Goal: Task Accomplishment & Management: Manage account settings

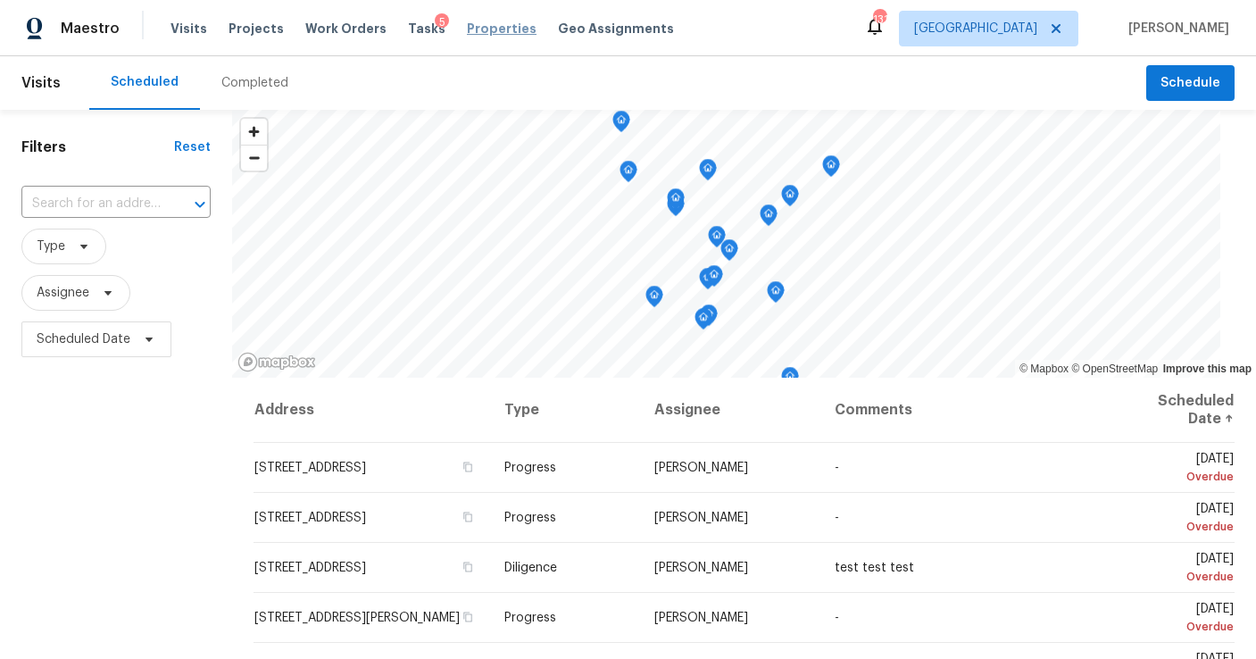
click at [472, 30] on span "Properties" at bounding box center [502, 29] width 70 height 18
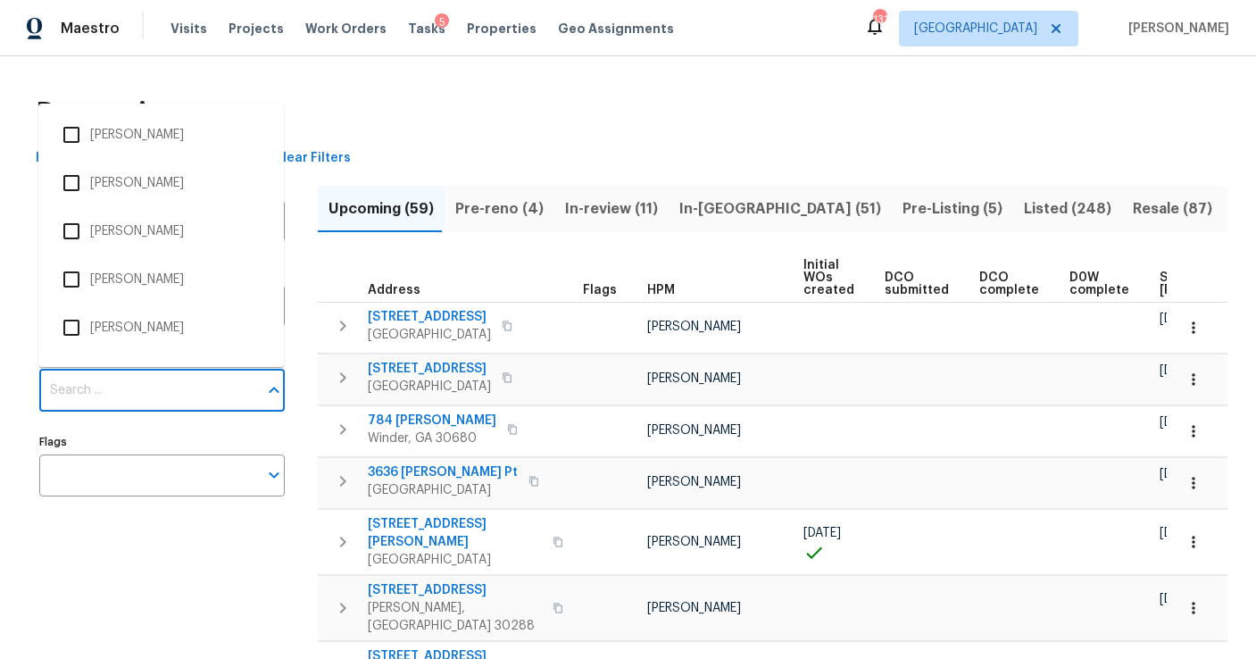
click at [125, 393] on input "Individuals" at bounding box center [148, 391] width 219 height 42
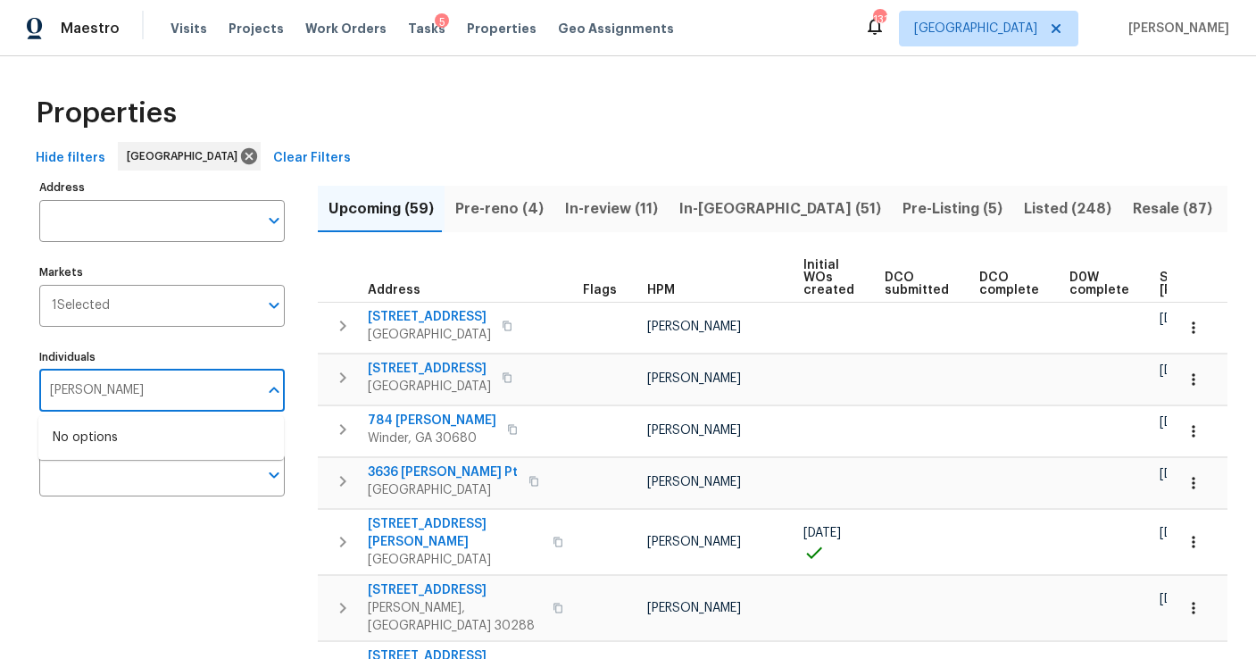
type input "ryan fogarty"
click at [125, 448] on li "[PERSON_NAME]" at bounding box center [161, 448] width 217 height 38
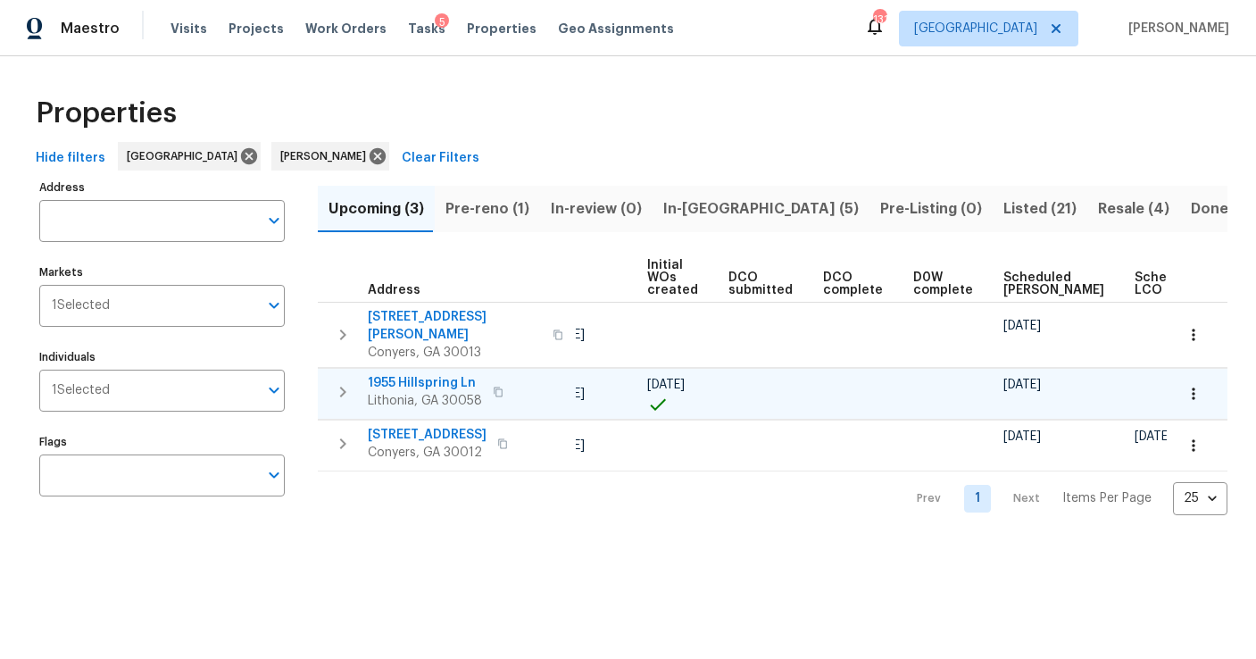
scroll to position [0, 161]
click at [478, 205] on span "Pre-reno (1)" at bounding box center [488, 208] width 84 height 25
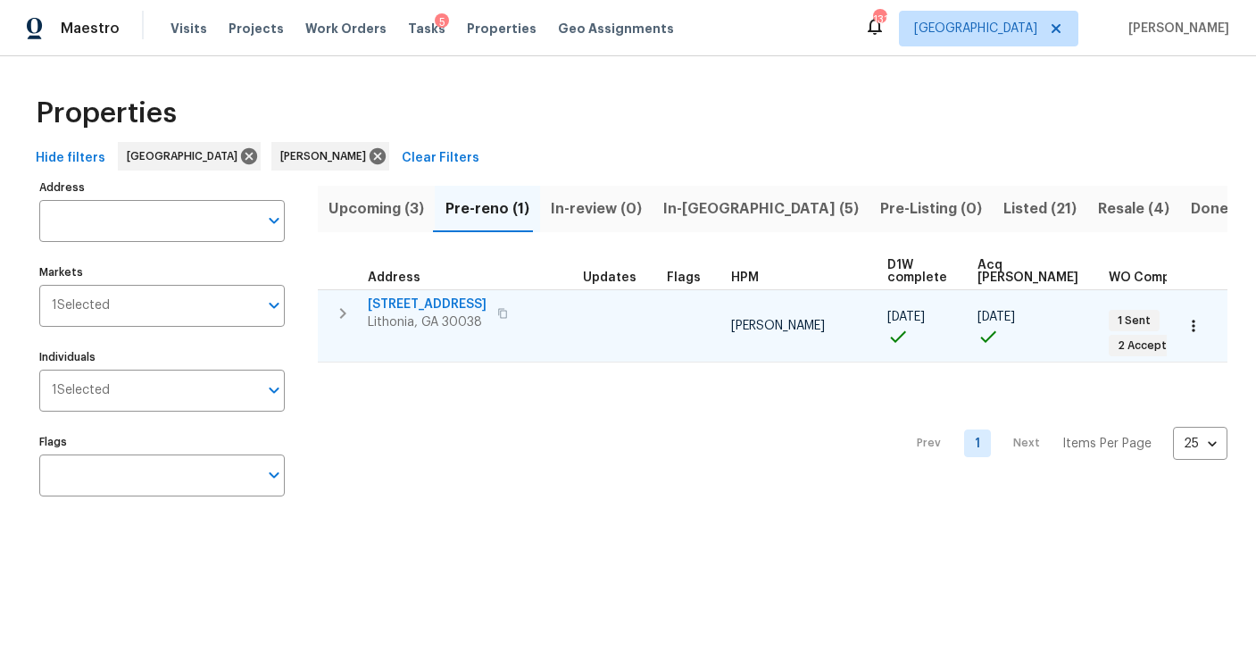
click at [333, 307] on icon "button" at bounding box center [342, 313] width 21 height 21
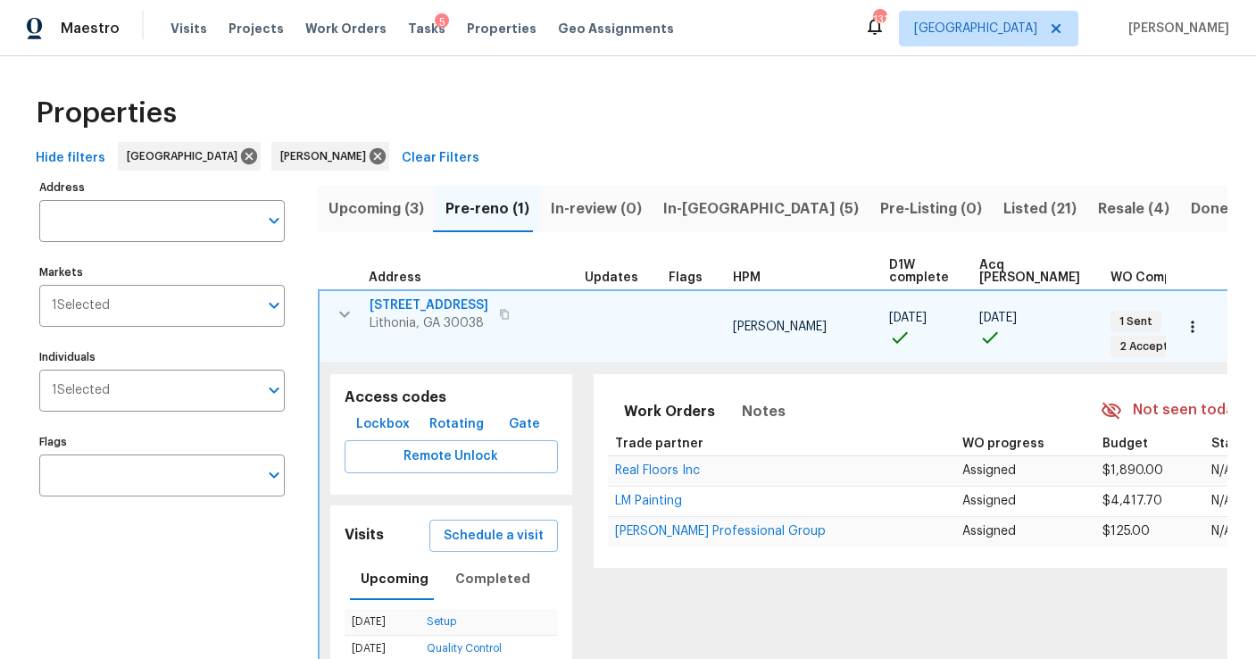
click at [450, 303] on span "7699 Wild Cherry Ln" at bounding box center [429, 305] width 119 height 18
click at [694, 210] on span "In-reno (5)" at bounding box center [761, 208] width 196 height 25
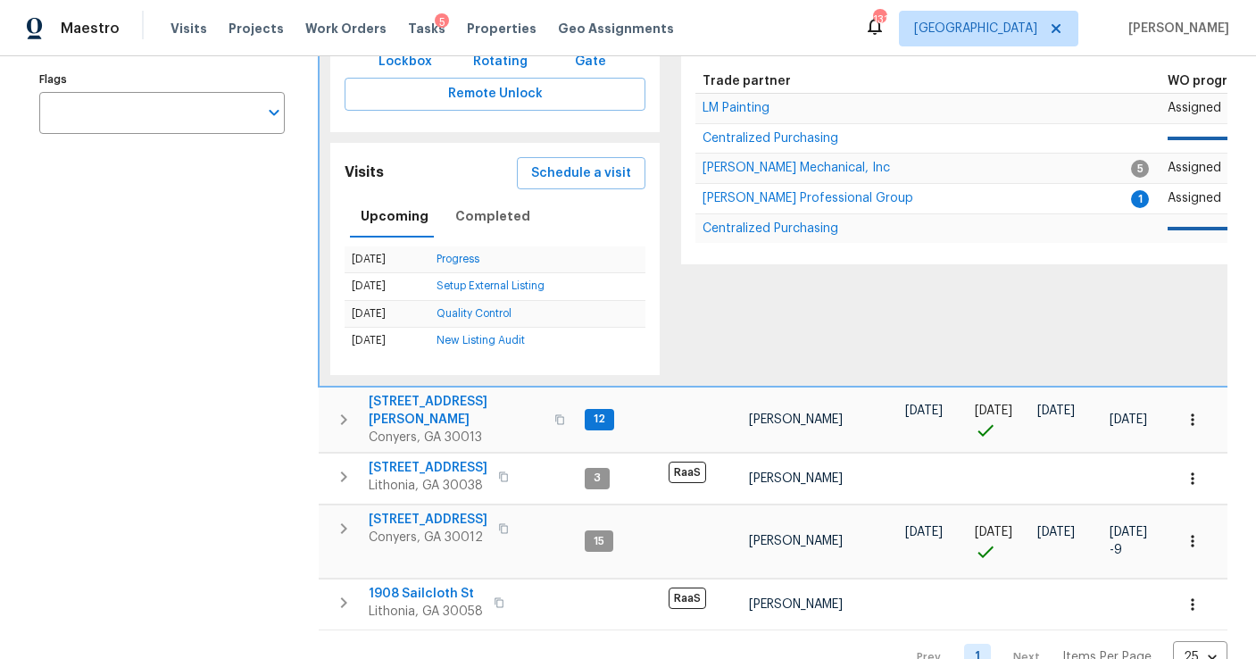
scroll to position [391, 0]
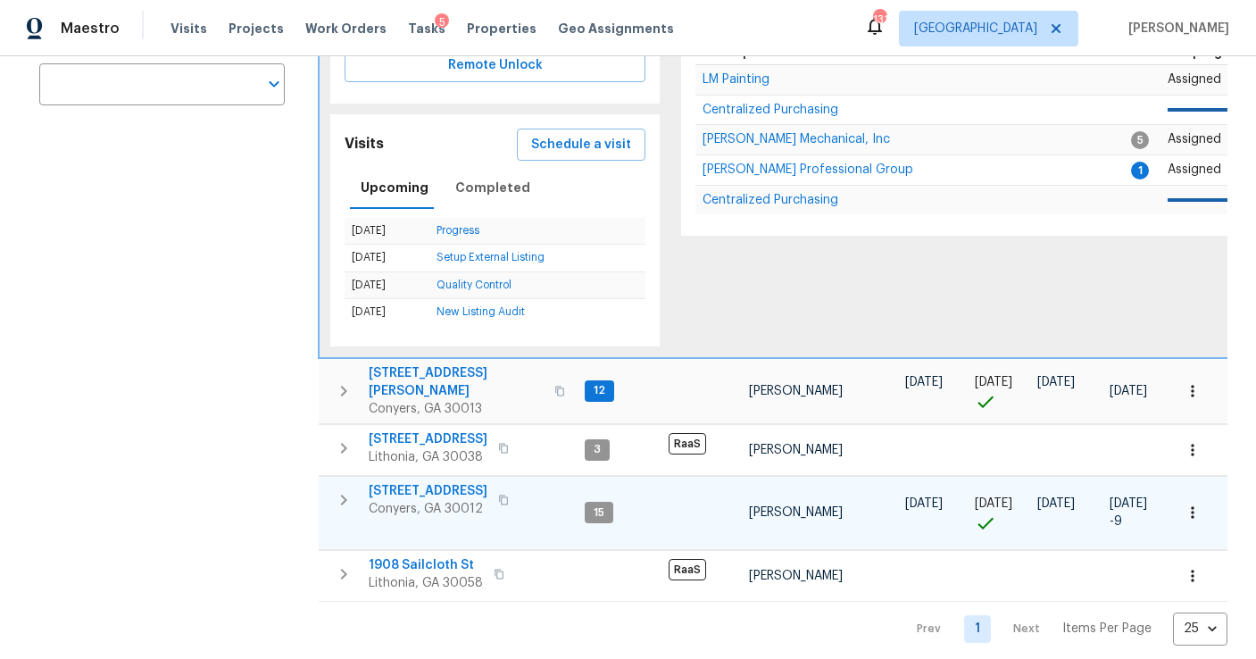
click at [338, 491] on icon "button" at bounding box center [343, 499] width 21 height 21
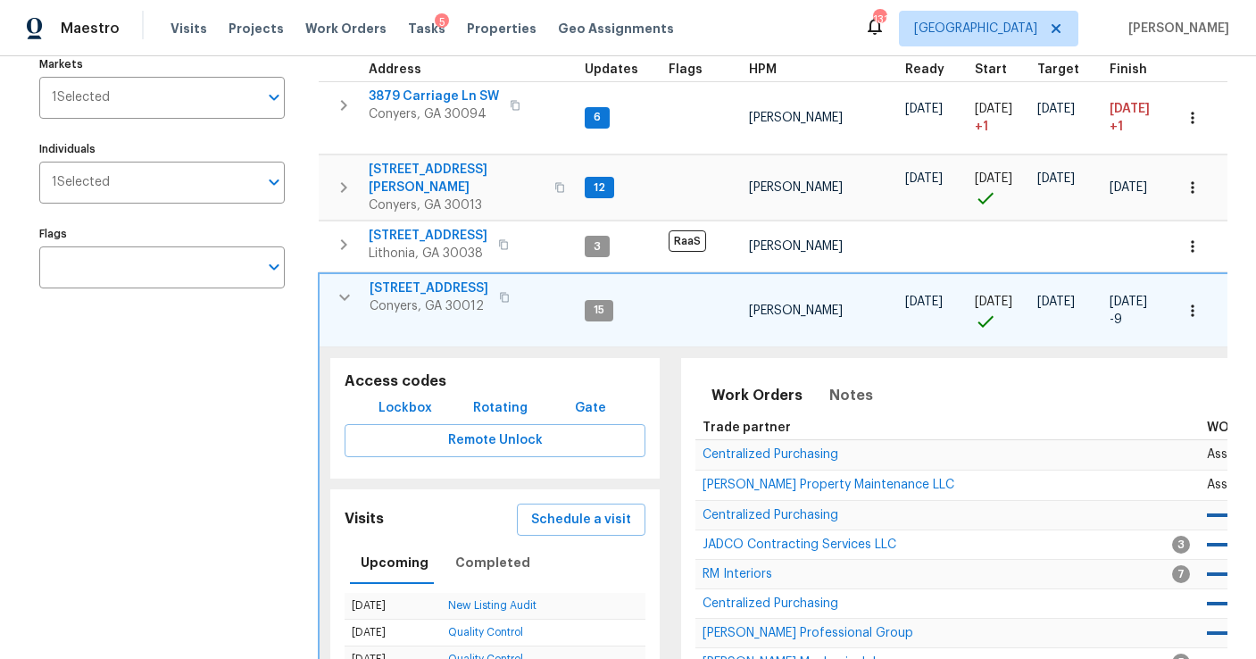
scroll to position [195, 0]
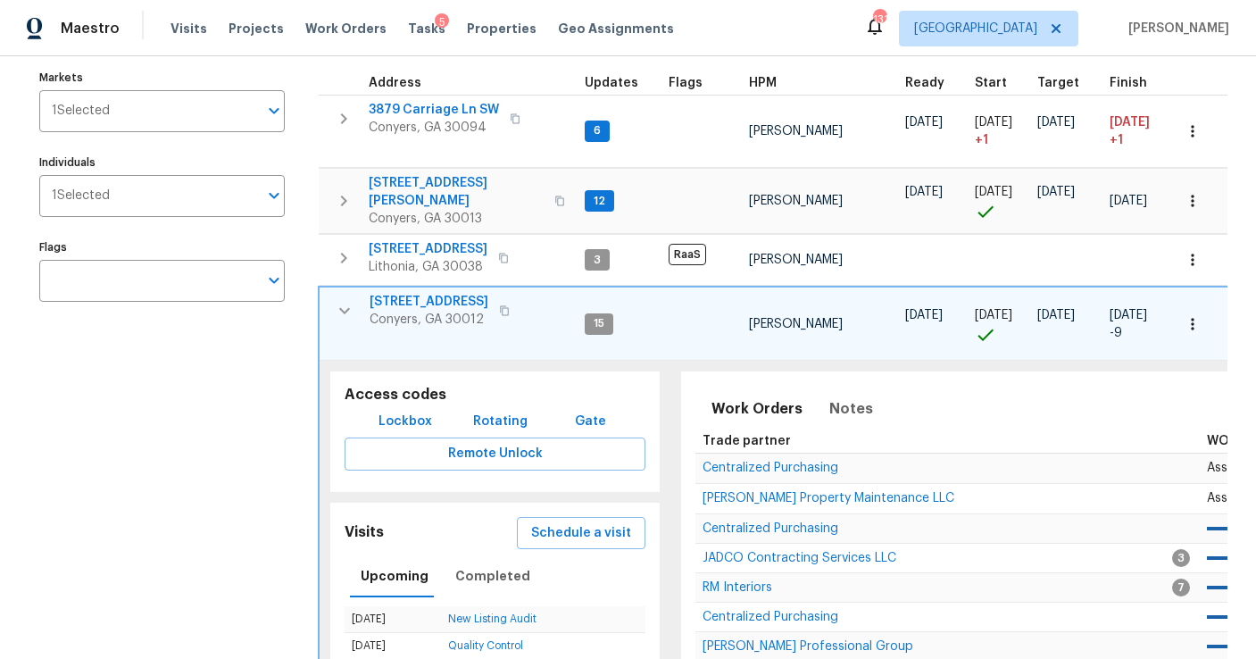
click at [1200, 315] on icon "button" at bounding box center [1193, 324] width 18 height 18
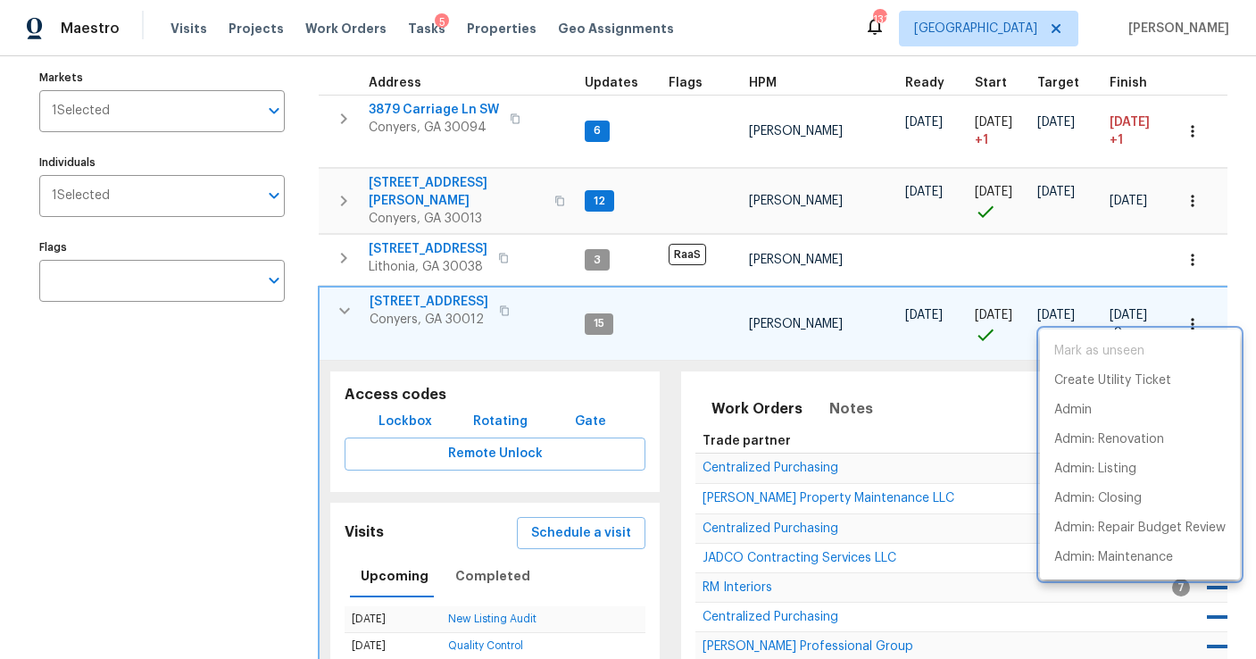
click at [682, 356] on div at bounding box center [628, 329] width 1256 height 659
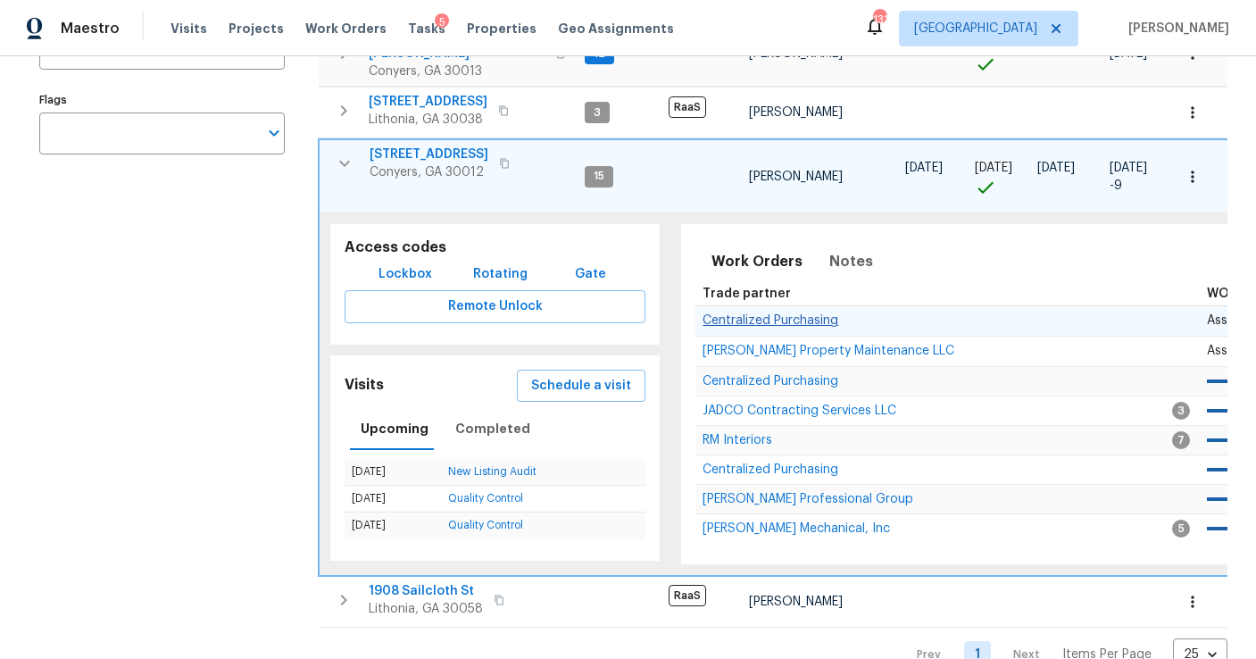
scroll to position [369, 0]
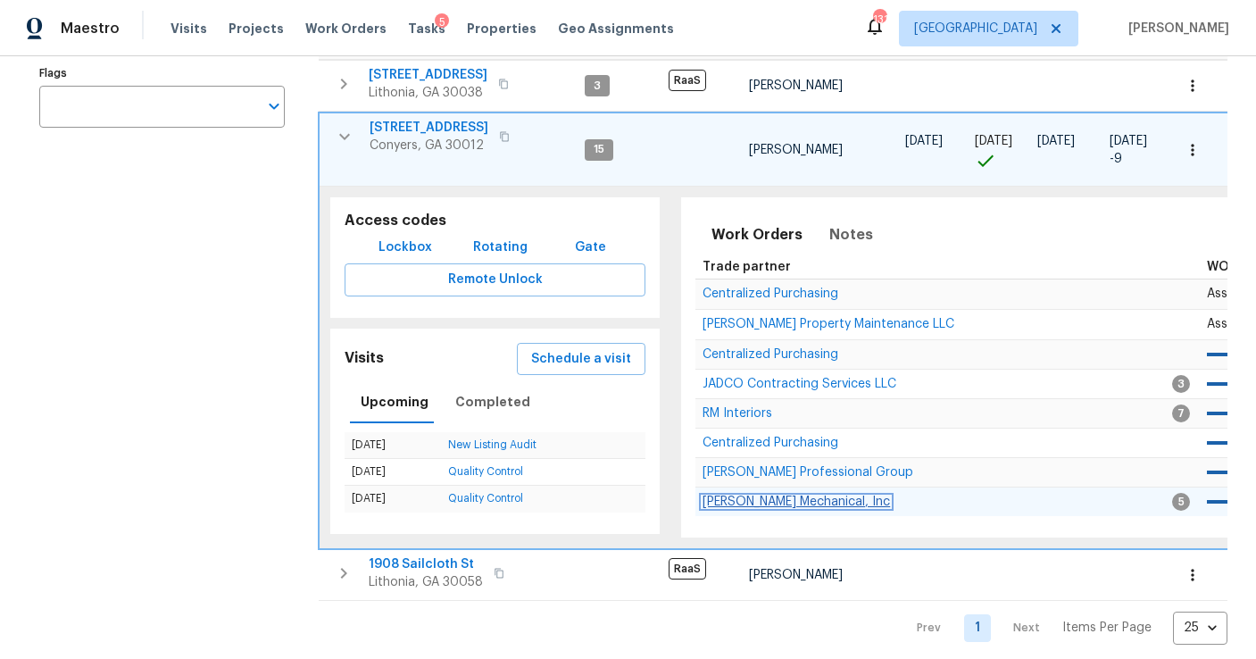
click at [756, 496] on span "[PERSON_NAME] Mechanical, Inc" at bounding box center [797, 502] width 188 height 13
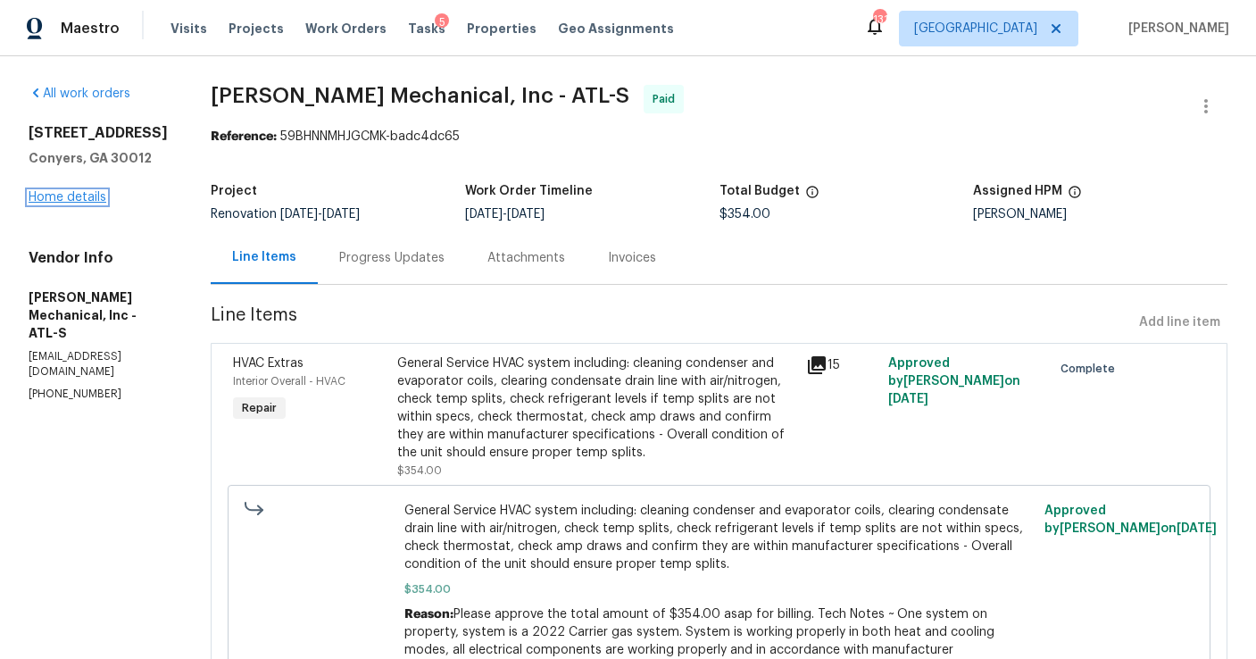
click at [55, 196] on link "Home details" at bounding box center [68, 197] width 78 height 13
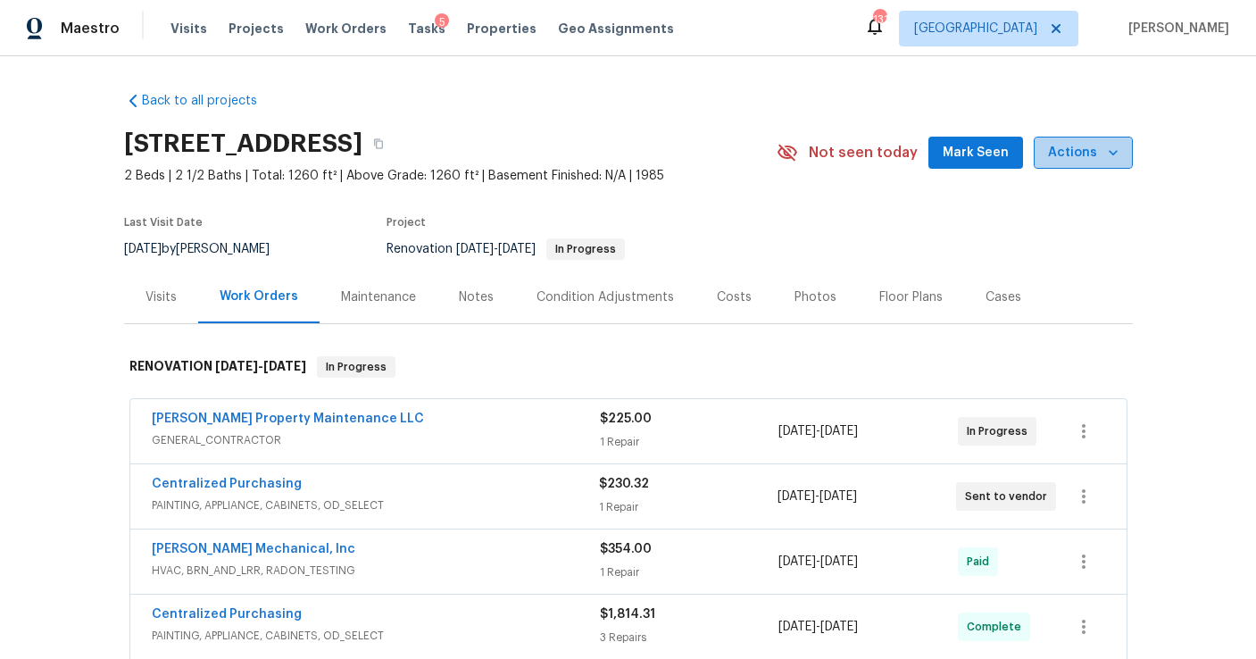
click at [1099, 156] on span "Actions" at bounding box center [1083, 153] width 71 height 22
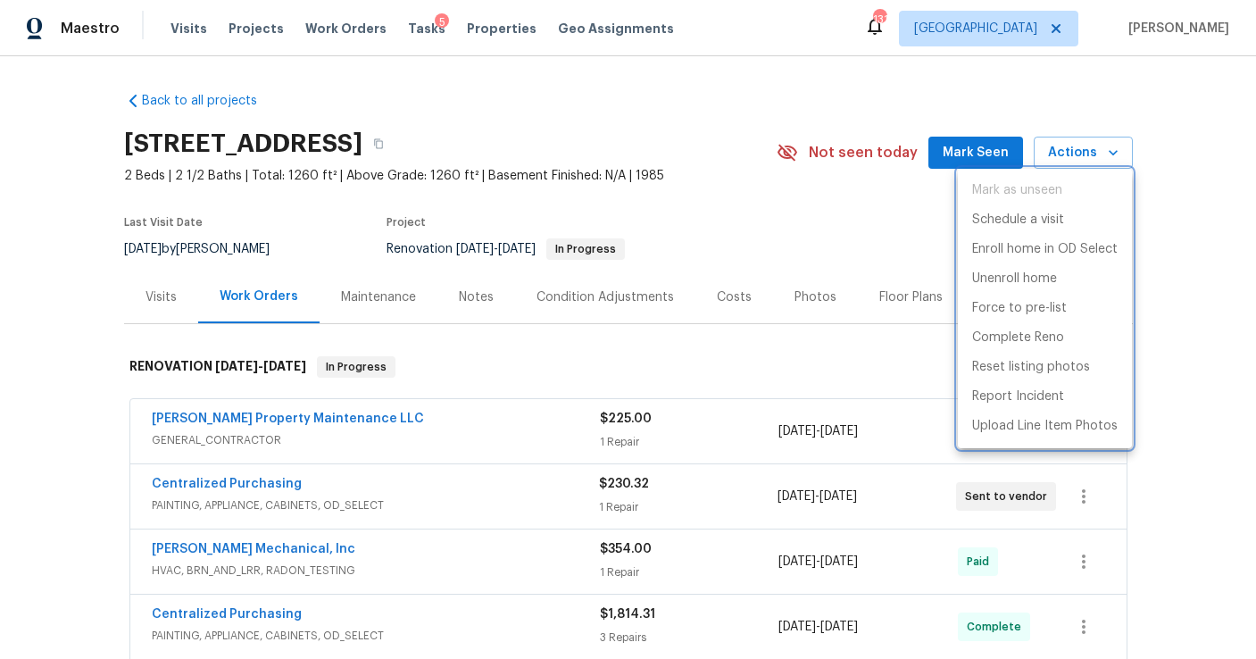
click at [900, 283] on div at bounding box center [628, 329] width 1256 height 659
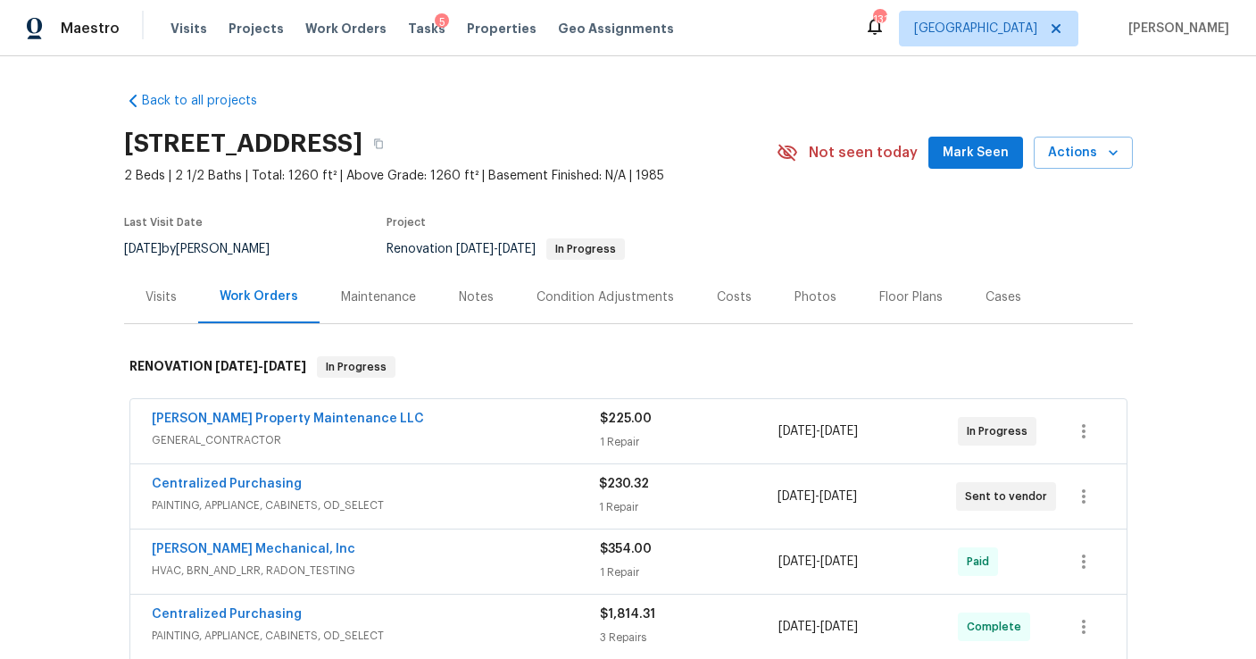
click at [897, 304] on div "Floor Plans" at bounding box center [911, 297] width 63 height 18
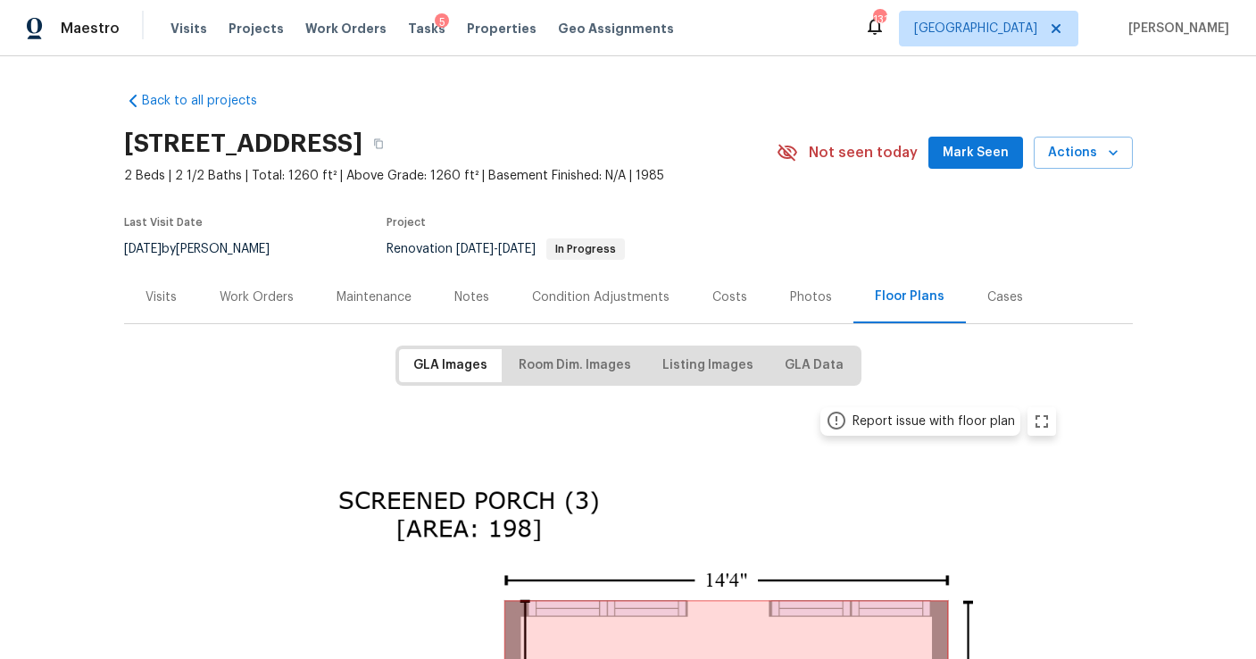
click at [821, 311] on div "Photos" at bounding box center [811, 297] width 85 height 53
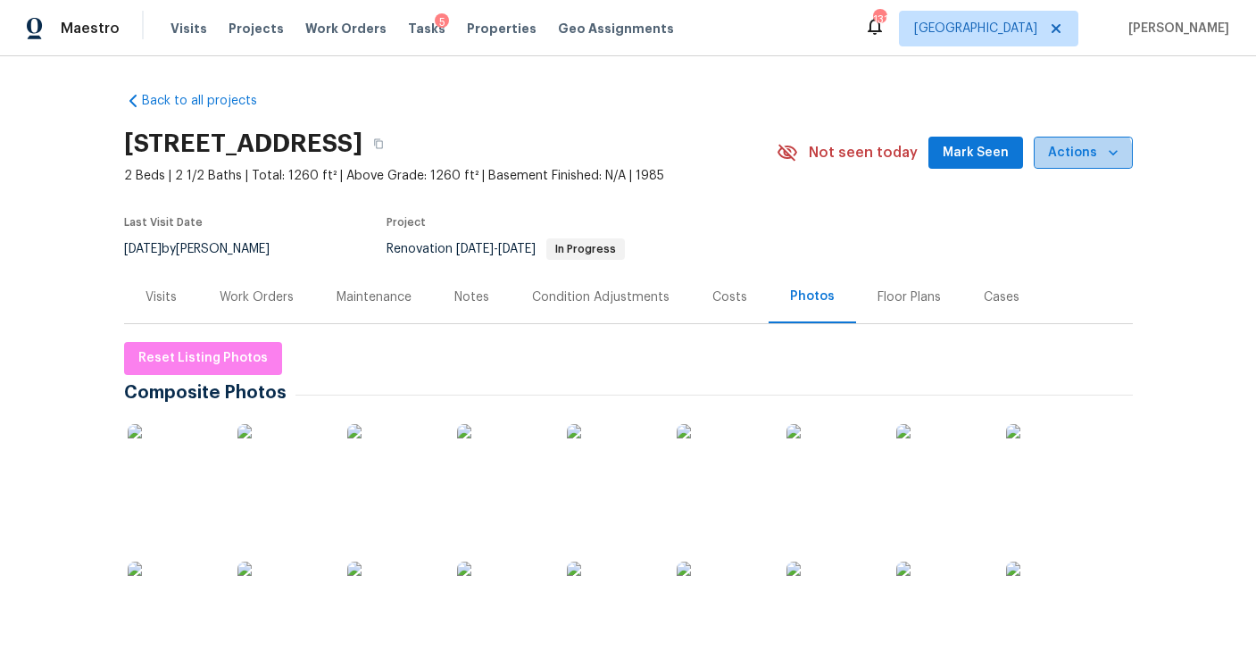
click at [1078, 163] on span "Actions" at bounding box center [1083, 153] width 71 height 22
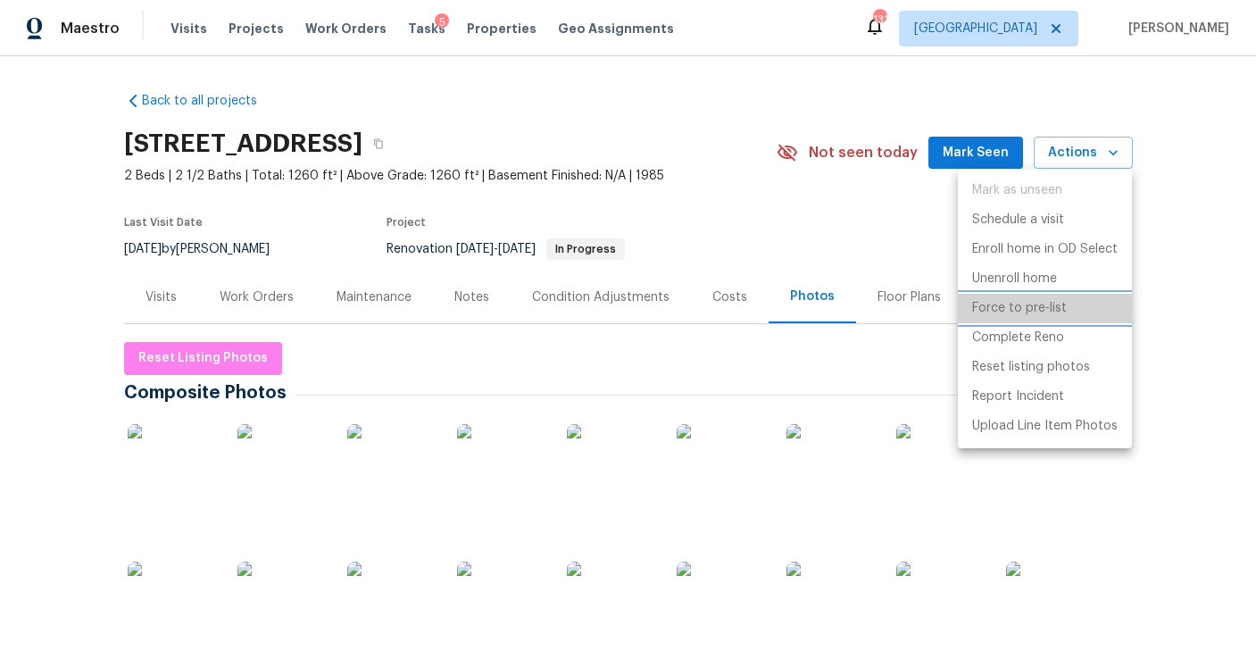
click at [1034, 304] on p "Force to pre-list" at bounding box center [1019, 308] width 95 height 19
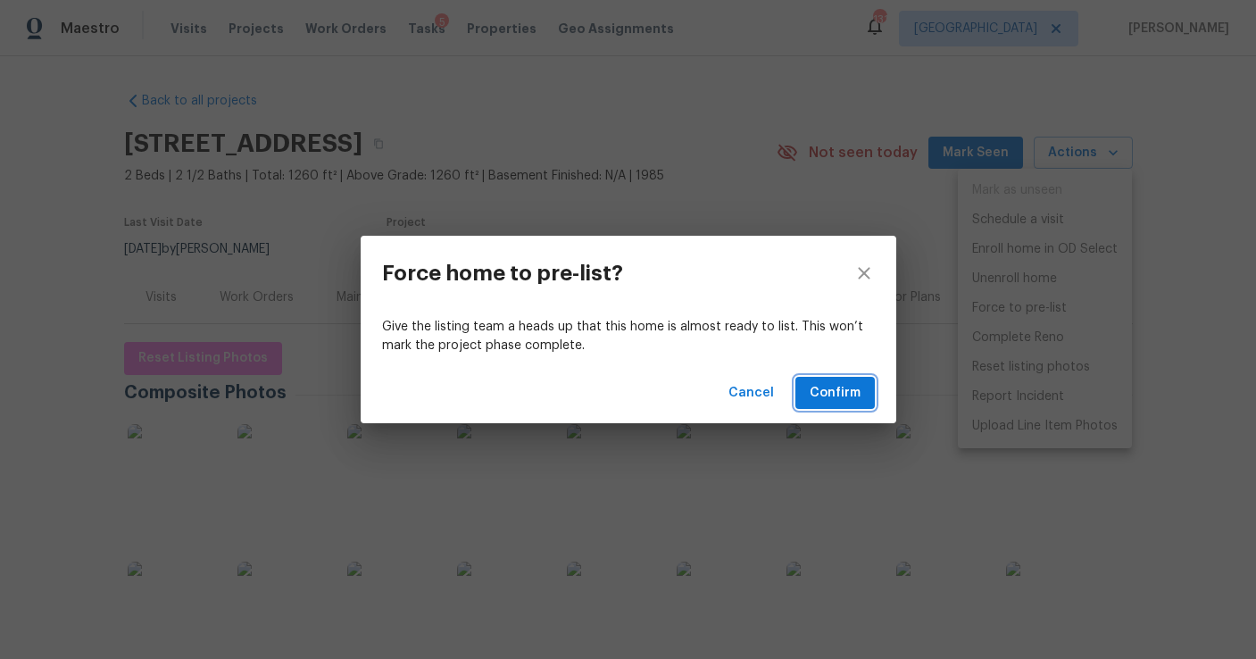
click at [843, 383] on span "Confirm" at bounding box center [835, 393] width 51 height 22
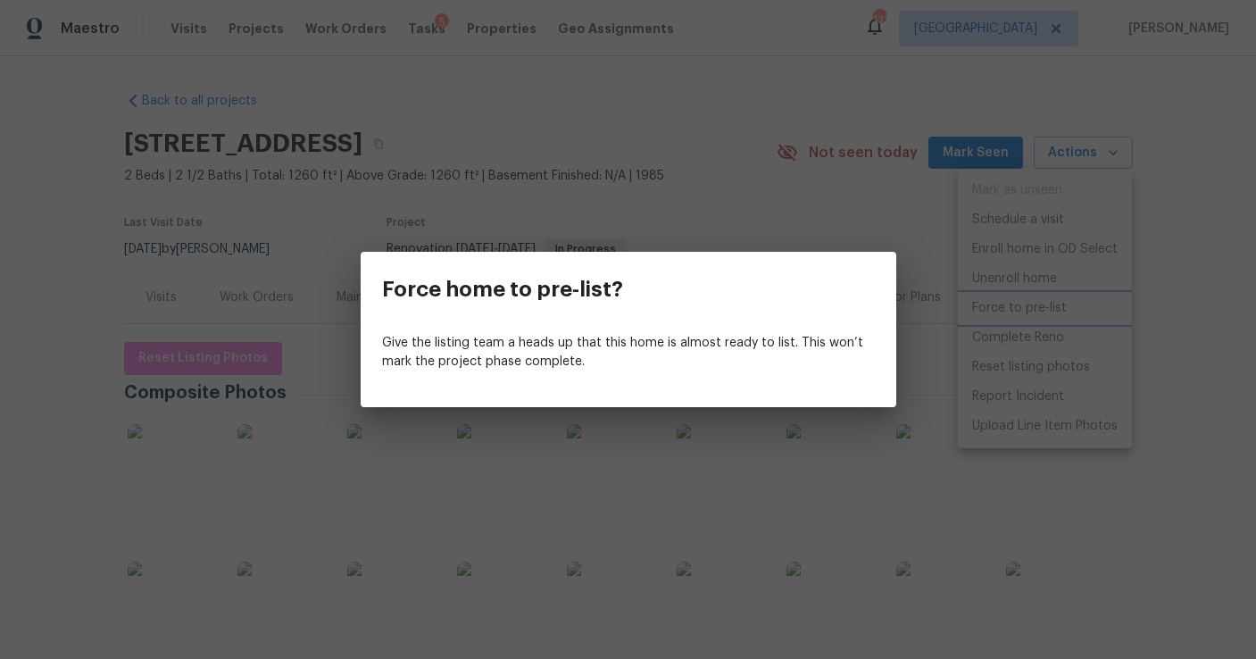
click at [658, 76] on div "Force home to pre-list? Give the listing team a heads up that this home is almo…" at bounding box center [628, 329] width 1256 height 659
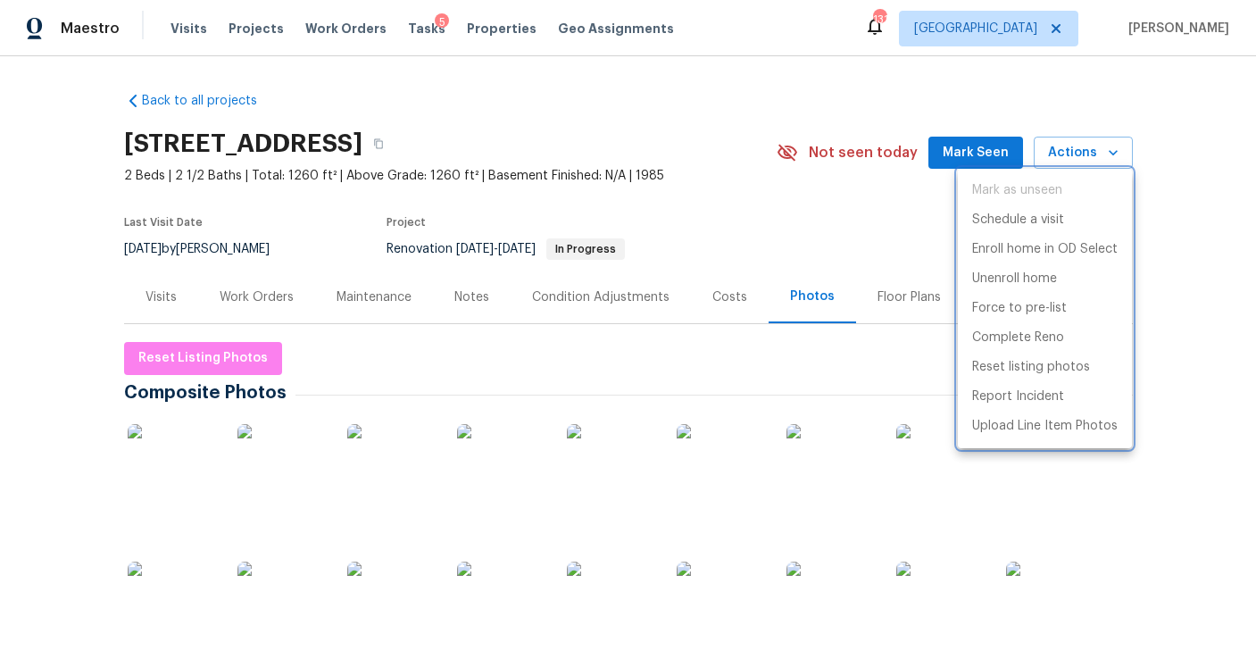
click at [477, 287] on div at bounding box center [628, 329] width 1256 height 659
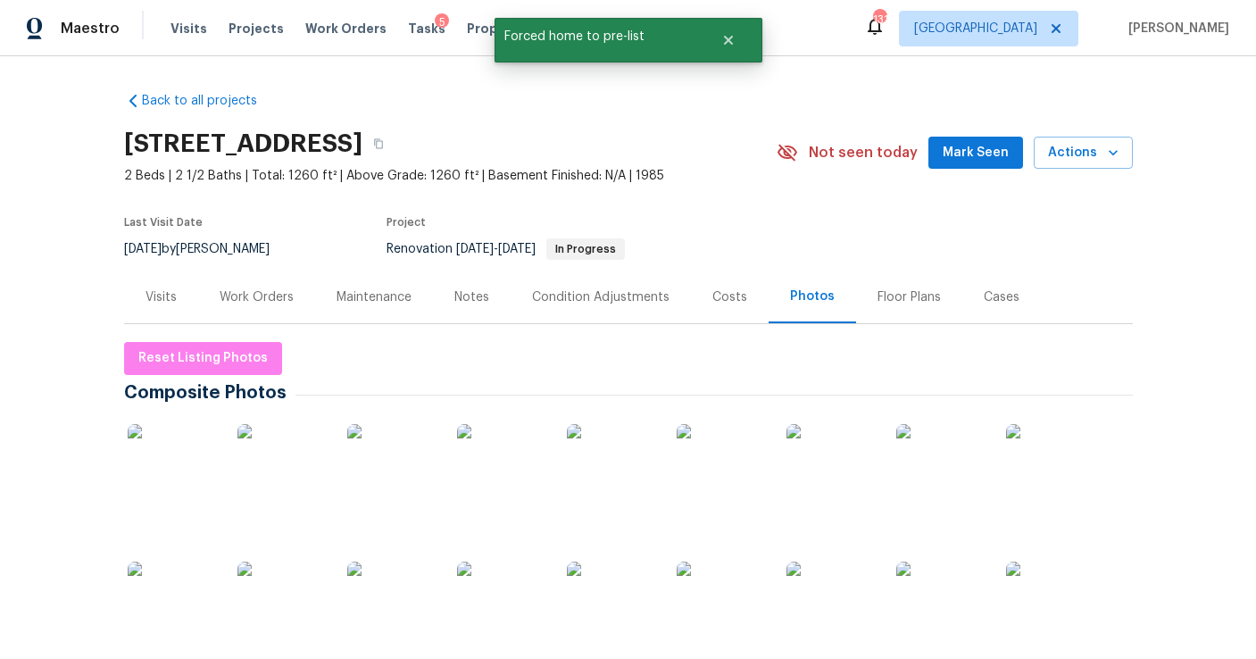
click at [470, 304] on div "Notes" at bounding box center [471, 297] width 35 height 18
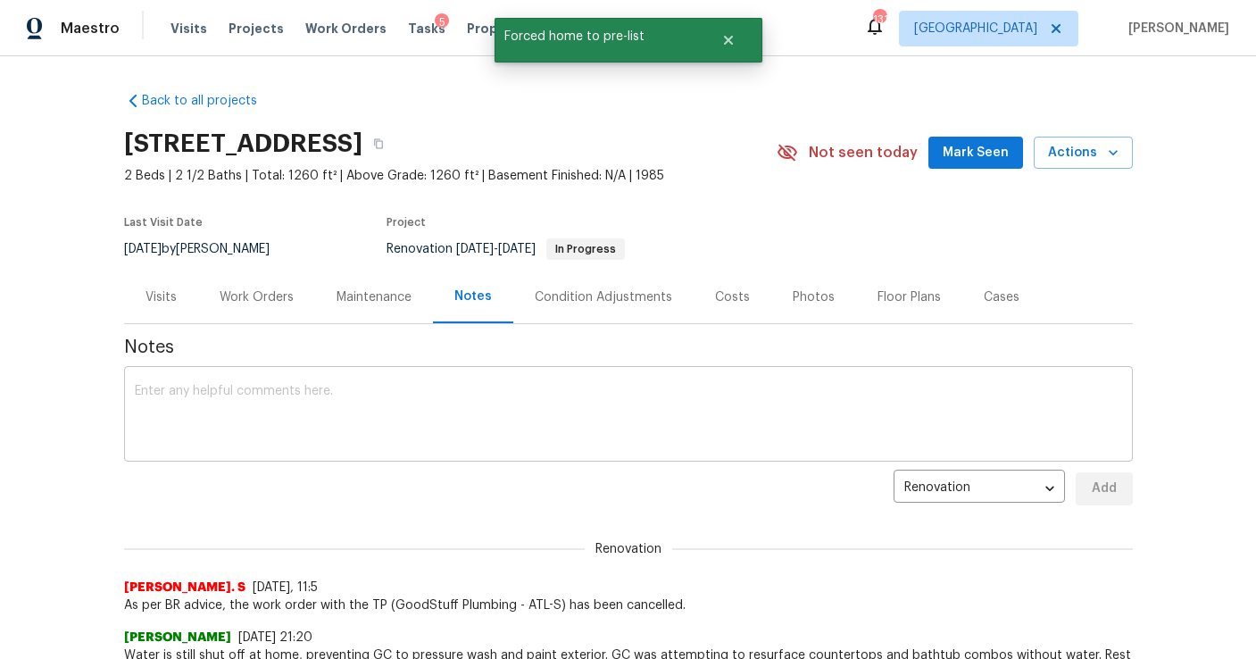
click at [356, 454] on div "x ​" at bounding box center [628, 416] width 1009 height 91
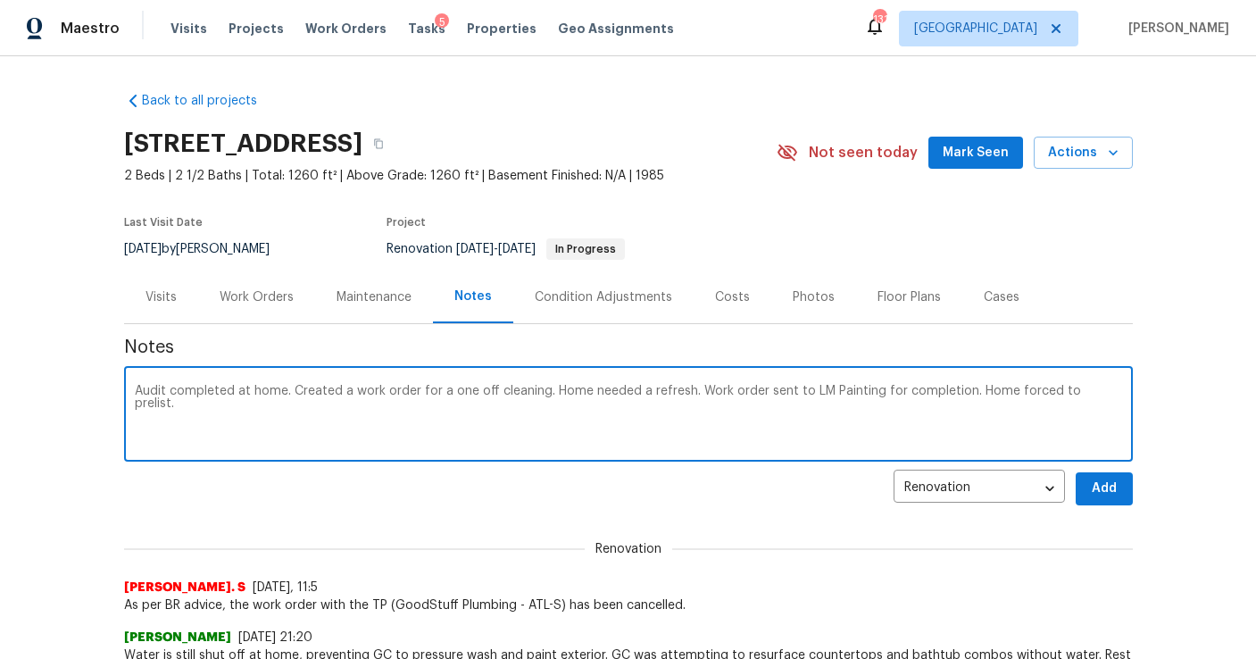
type textarea "Audit completed at home. Created a work order for a one off cleaning. Home need…"
click at [1096, 492] on span "Add" at bounding box center [1104, 489] width 29 height 22
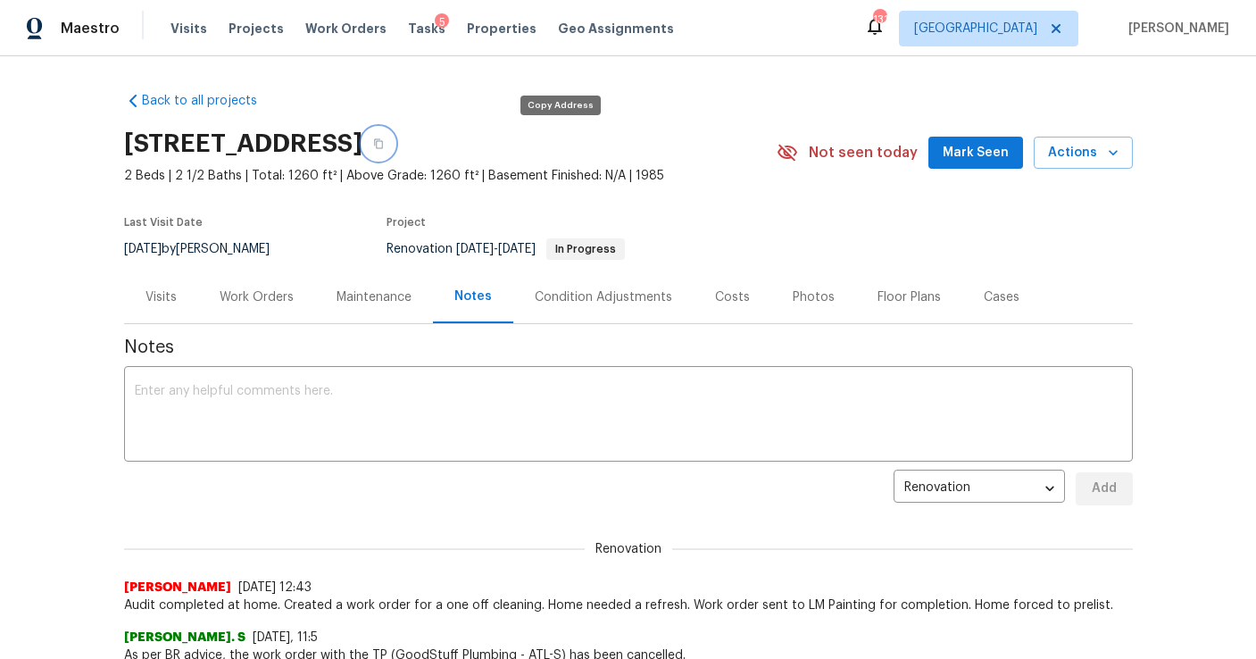
click at [384, 143] on icon "button" at bounding box center [378, 143] width 11 height 11
click at [395, 135] on button "button" at bounding box center [379, 144] width 32 height 32
